Goal: Task Accomplishment & Management: Manage account settings

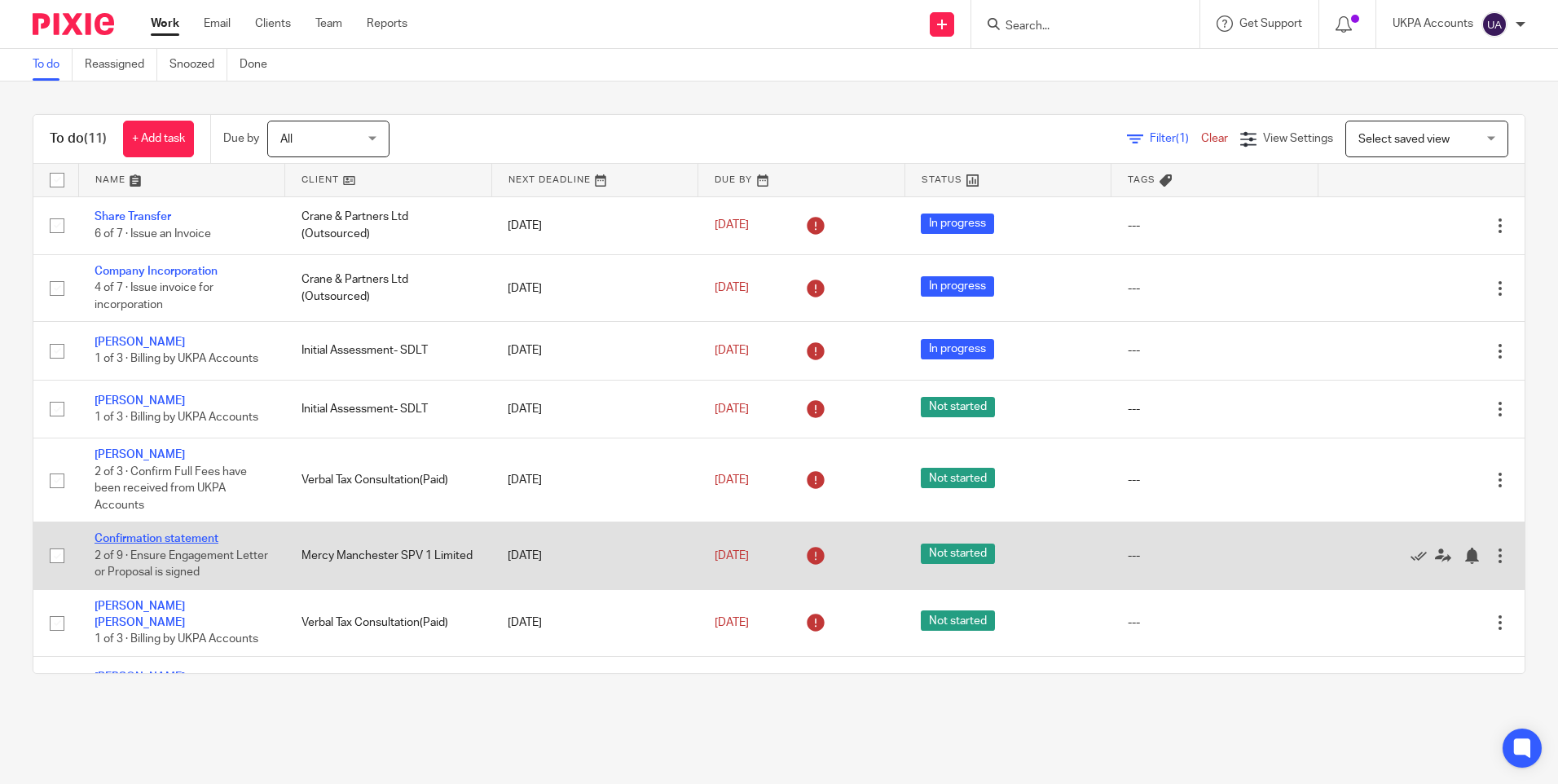
click at [192, 540] on link "Confirmation statement" at bounding box center [156, 538] width 124 height 11
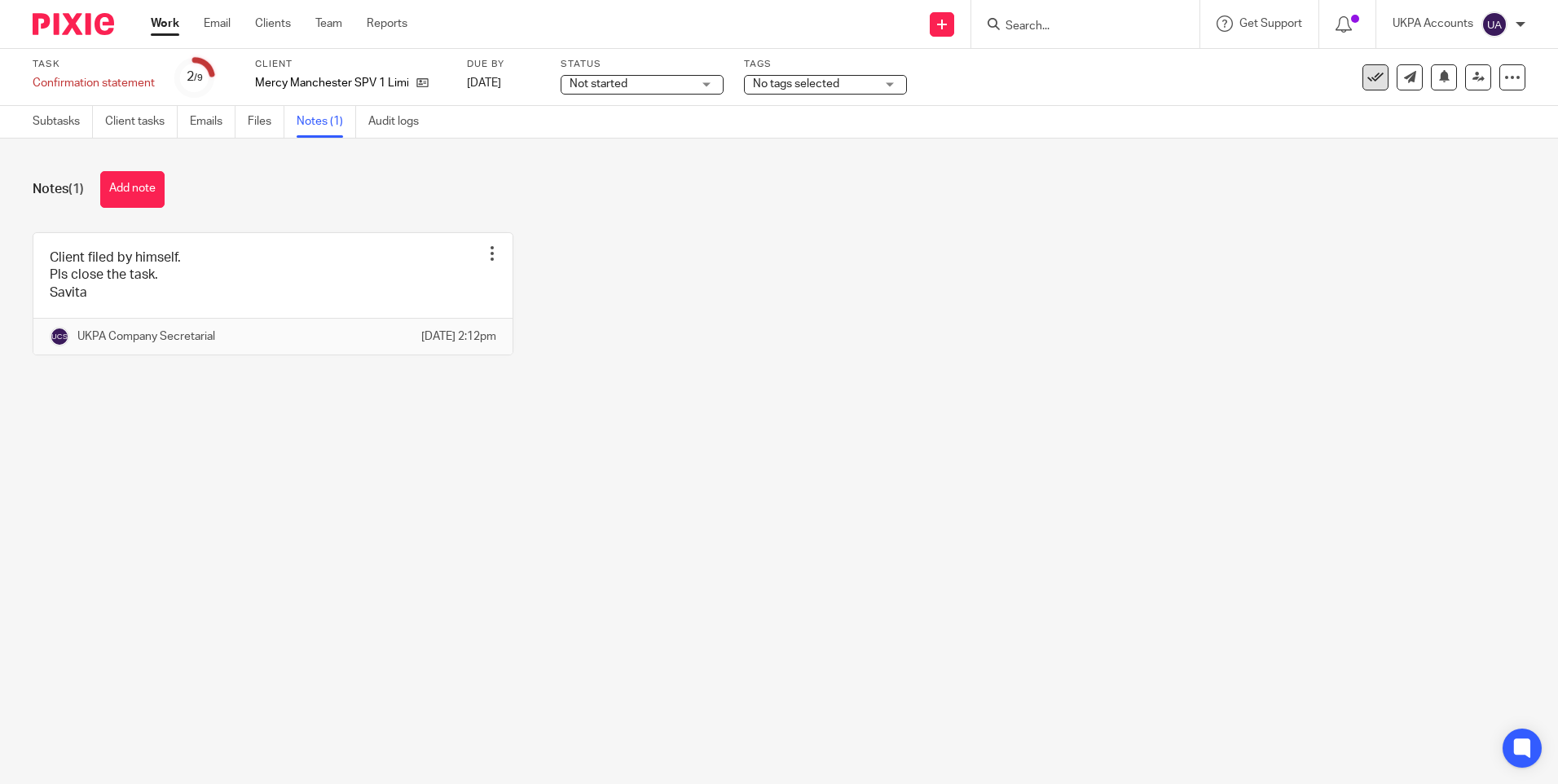
click at [1367, 78] on icon at bounding box center [1375, 77] width 16 height 16
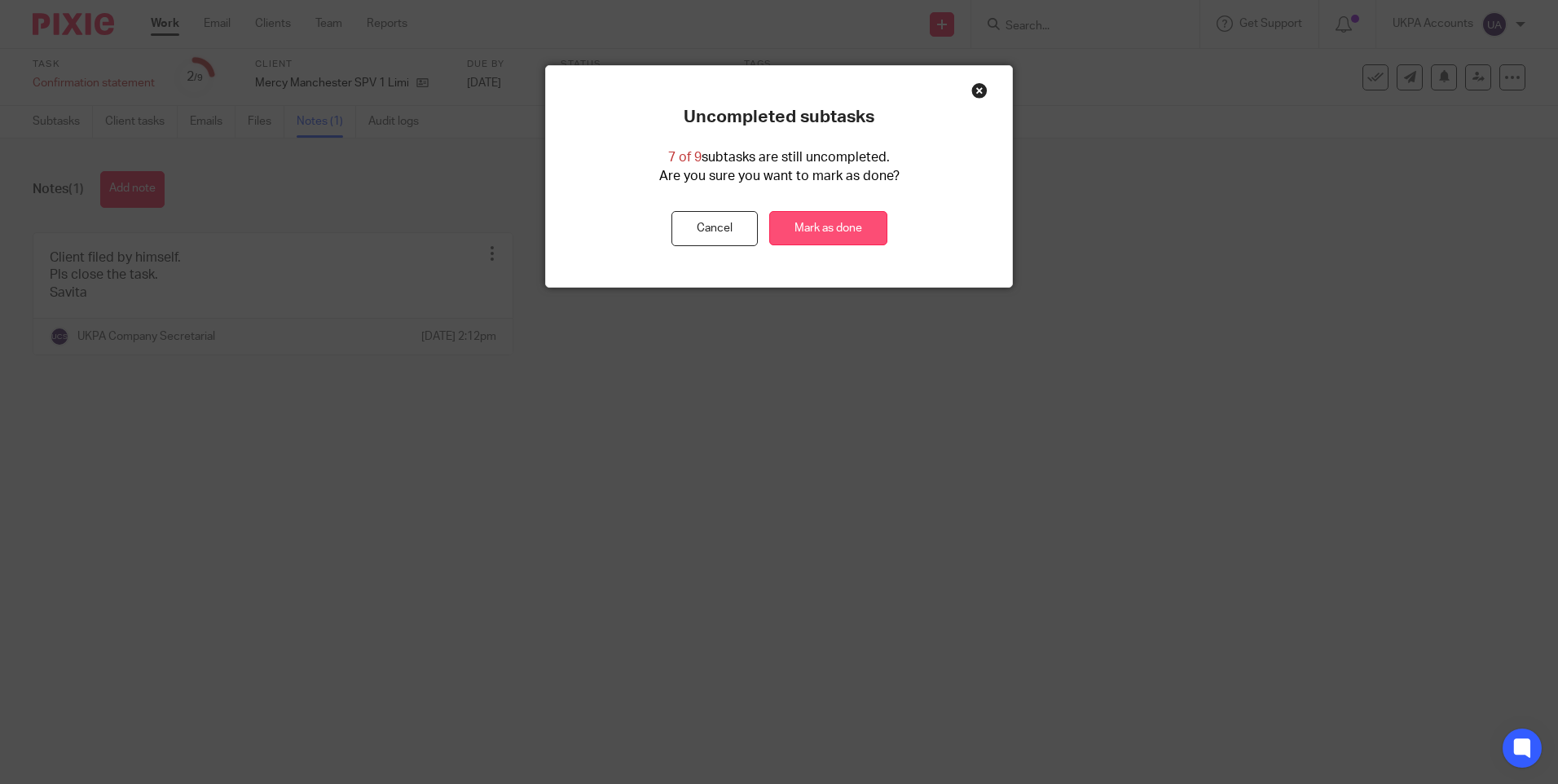
click at [844, 216] on link "Mark as done" at bounding box center [827, 228] width 118 height 35
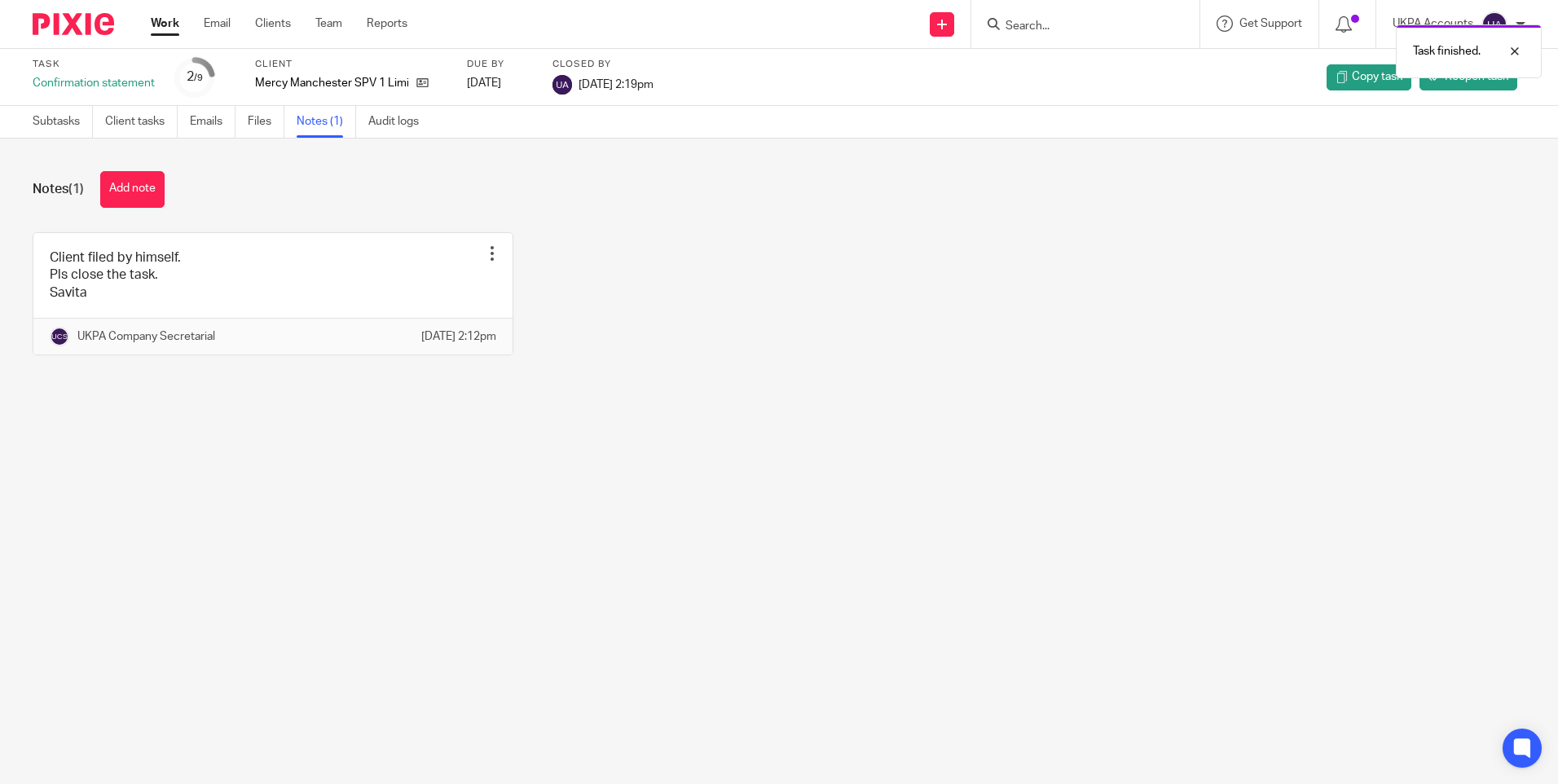
click at [174, 22] on link "Work" at bounding box center [165, 23] width 29 height 16
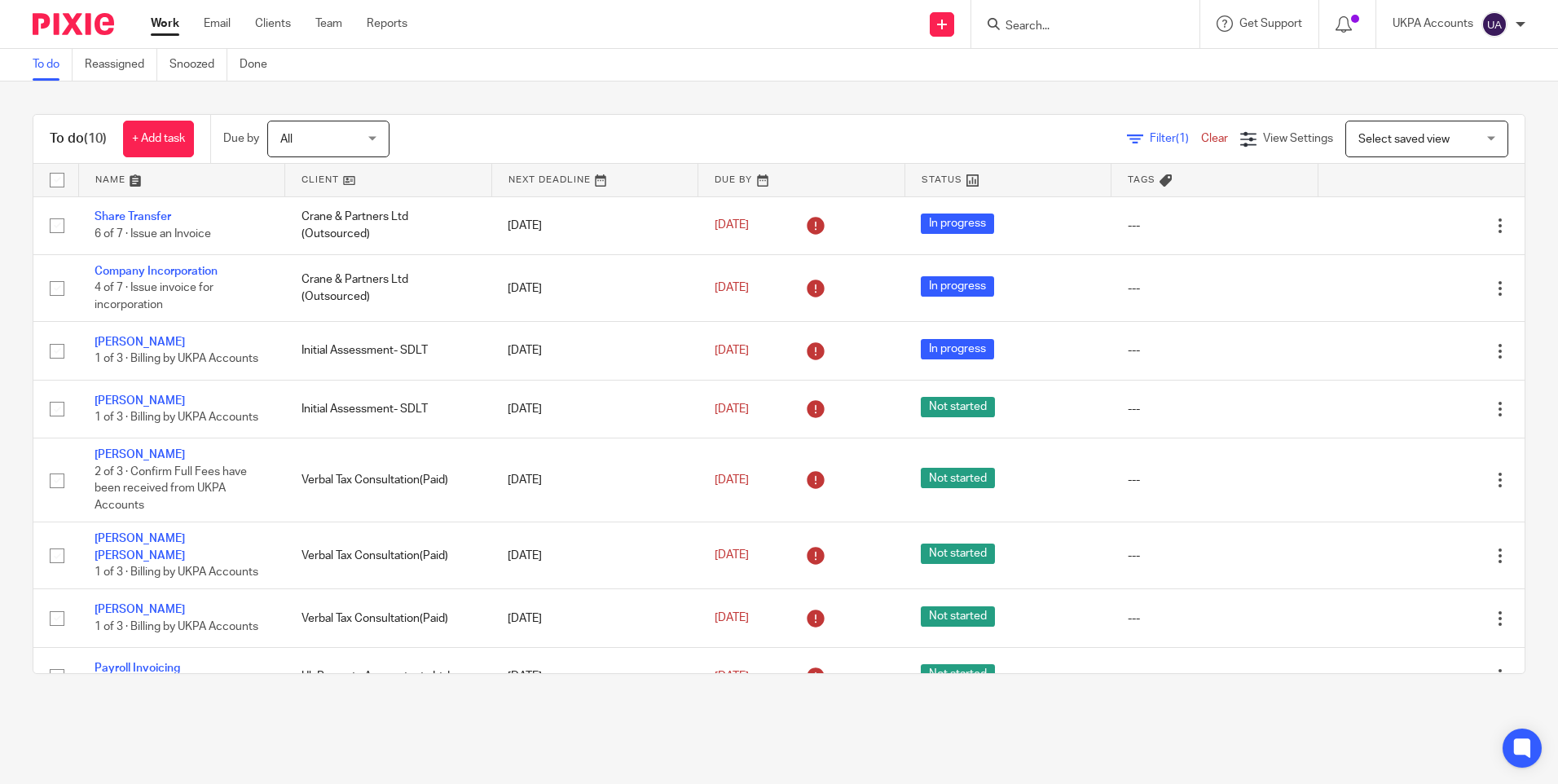
click at [165, 28] on link "Work" at bounding box center [165, 23] width 29 height 16
